Goal: Communication & Community: Answer question/provide support

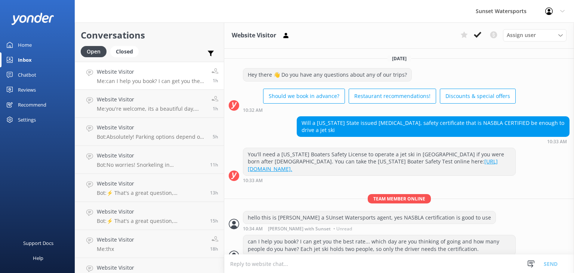
click at [116, 72] on h4 "Website Visitor" at bounding box center [151, 72] width 109 height 8
click at [122, 80] on p "Me: can I help you book? I can get you the best rate... which day are you think…" at bounding box center [151, 81] width 109 height 7
click at [142, 82] on p "Bot: ⚡ That's a great question, unfortunately I do not know the answer. I'm goi…" at bounding box center [151, 81] width 109 height 7
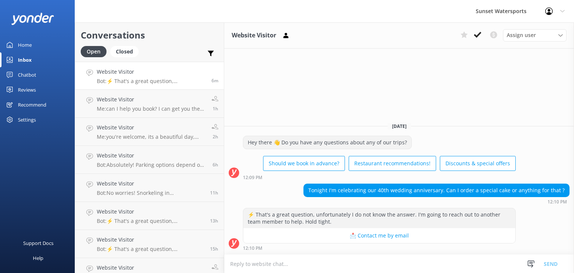
click at [254, 262] on textarea at bounding box center [399, 264] width 350 height 18
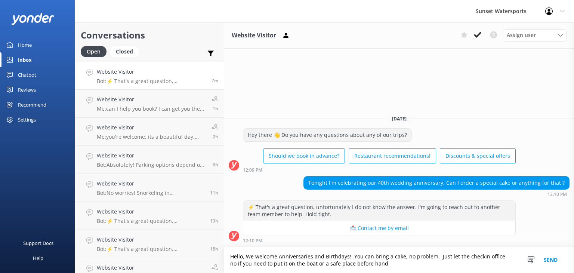
drag, startPoint x: 371, startPoint y: 265, endPoint x: 433, endPoint y: 258, distance: 62.1
click at [433, 258] on textarea "Hello, We welcome Anniversaries and Birthdays! You can bring a cake, no problem…" at bounding box center [399, 260] width 350 height 26
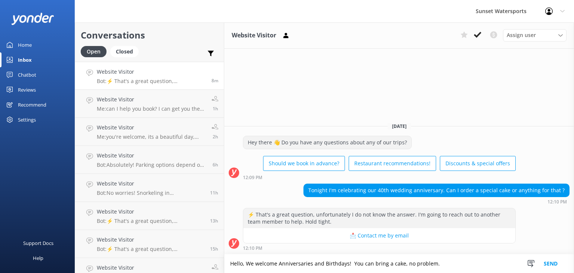
click at [245, 262] on textarea "Hello, We welcome Anniversaries and Birthdays! You can bring a cake, no problem." at bounding box center [399, 263] width 350 height 19
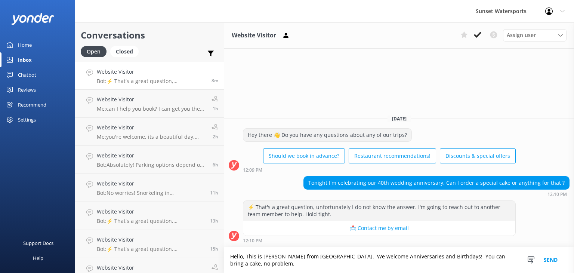
click at [276, 267] on textarea "Hello, This is [PERSON_NAME] from [GEOGRAPHIC_DATA]. We welcome Anniversaries a…" at bounding box center [399, 260] width 350 height 26
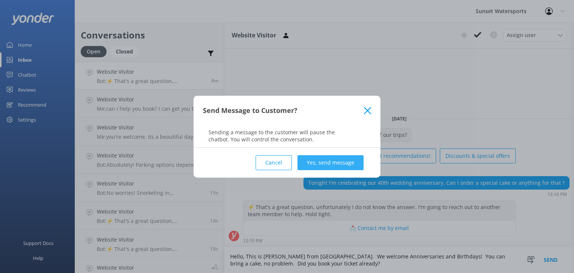
type textarea "Hello, This is [PERSON_NAME] from [GEOGRAPHIC_DATA]. We welcome Anniversaries a…"
click at [343, 163] on button "Yes, send message" at bounding box center [331, 162] width 66 height 15
